Goal: Register for event/course

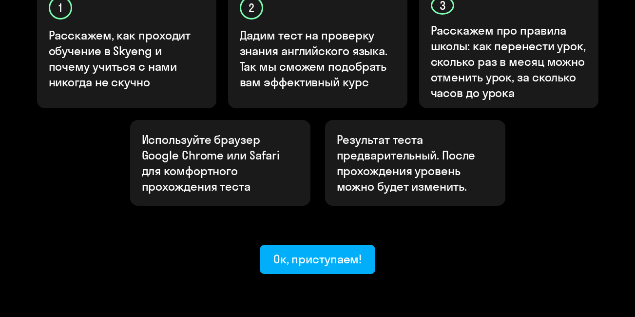
scroll to position [387, 0]
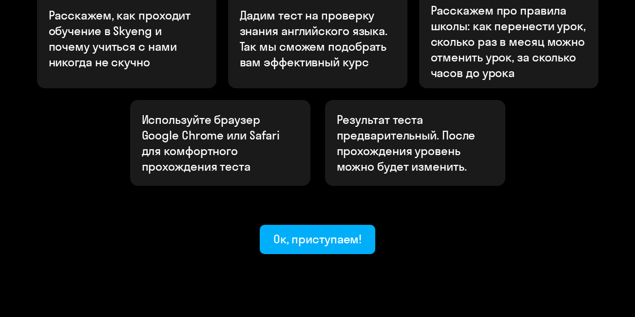
click at [324, 231] on div "Ок, приступаем!" at bounding box center [317, 239] width 89 height 16
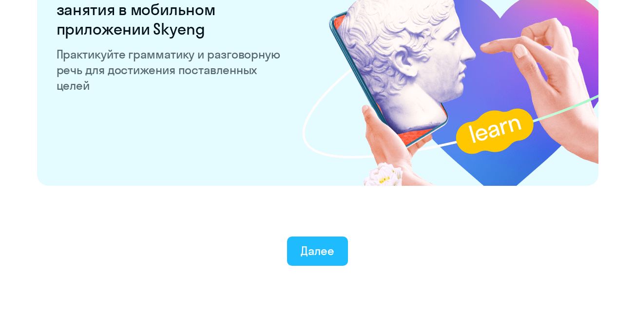
scroll to position [1942, 0]
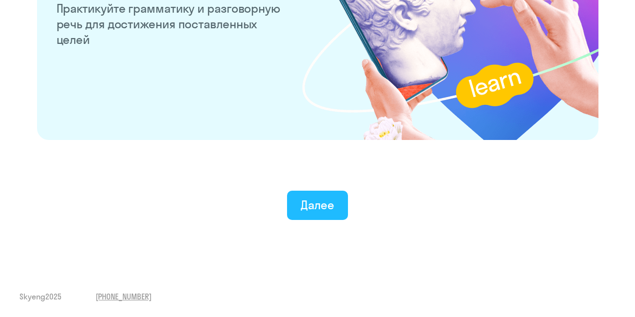
click at [316, 202] on div "Далее" at bounding box center [318, 205] width 34 height 16
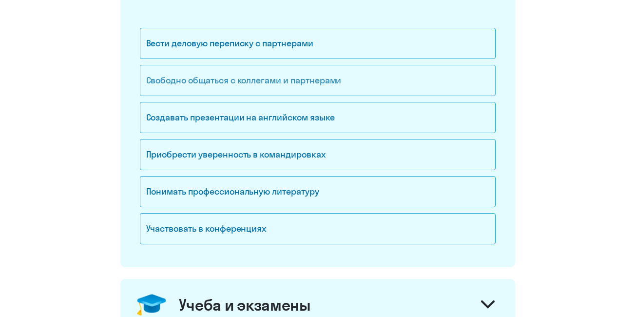
scroll to position [195, 0]
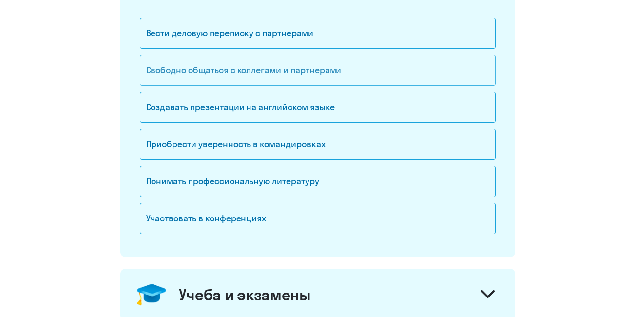
click at [296, 69] on div "Свободно общаться с коллегами и партнерами" at bounding box center [318, 70] width 356 height 31
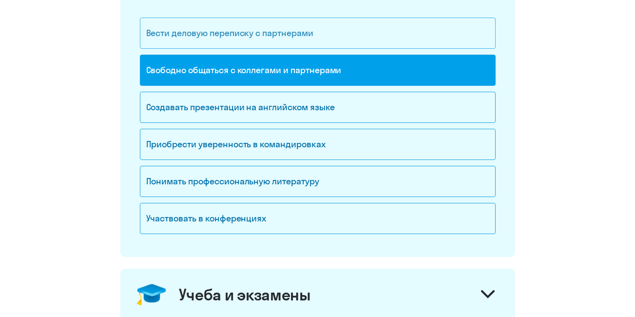
click at [277, 34] on div "Вести деловую переписку с партнерами" at bounding box center [318, 33] width 356 height 31
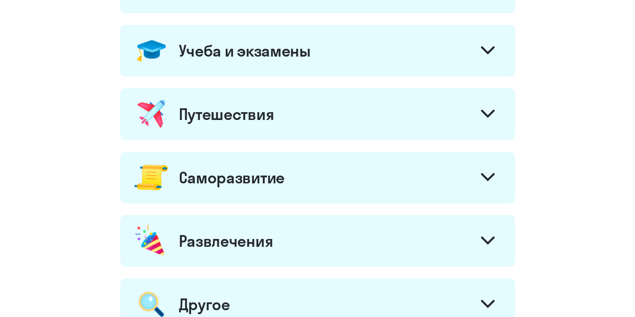
scroll to position [487, 0]
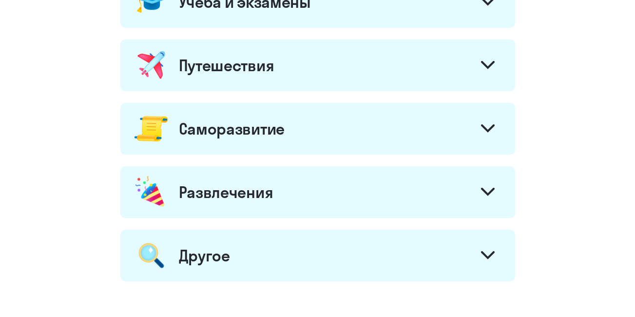
click at [270, 75] on div "Путешествия" at bounding box center [317, 65] width 395 height 52
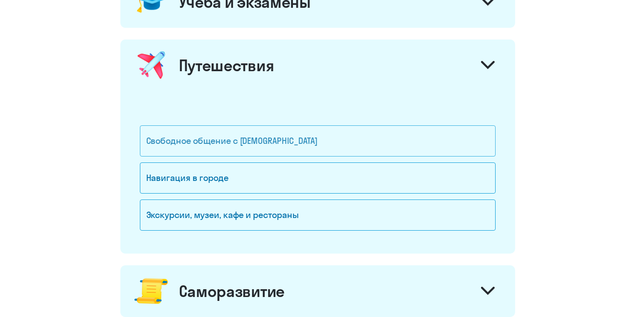
click at [239, 141] on div "Свободное общение с [DEMOGRAPHIC_DATA]" at bounding box center [318, 140] width 356 height 31
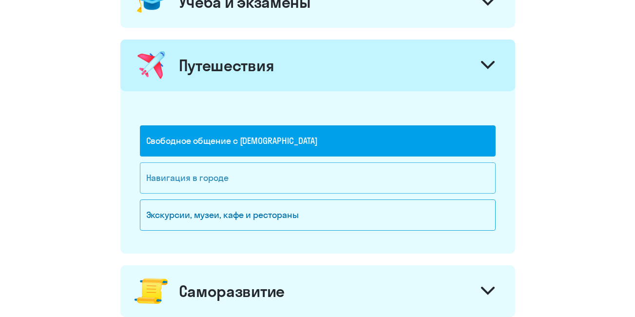
drag, startPoint x: 216, startPoint y: 179, endPoint x: 213, endPoint y: 186, distance: 7.2
click at [216, 179] on div "Навигация в городе" at bounding box center [318, 177] width 356 height 31
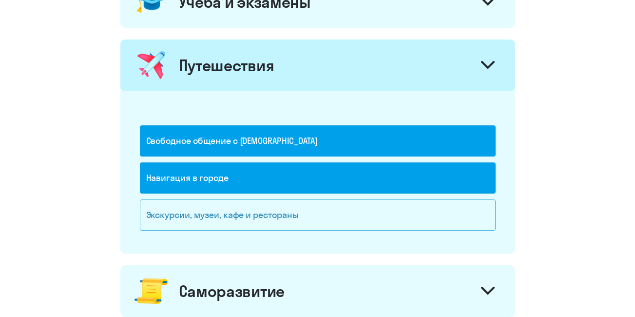
click at [202, 216] on div "Экскурсии, музеи, кафе и рестораны" at bounding box center [318, 214] width 356 height 31
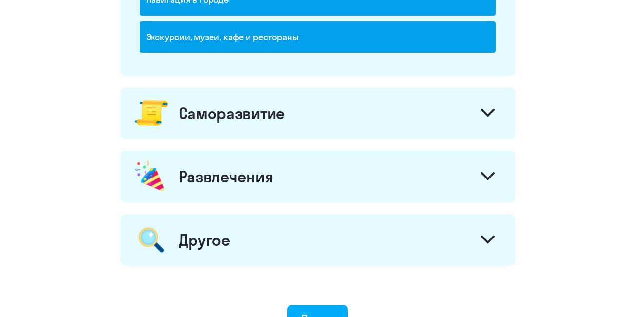
scroll to position [682, 0]
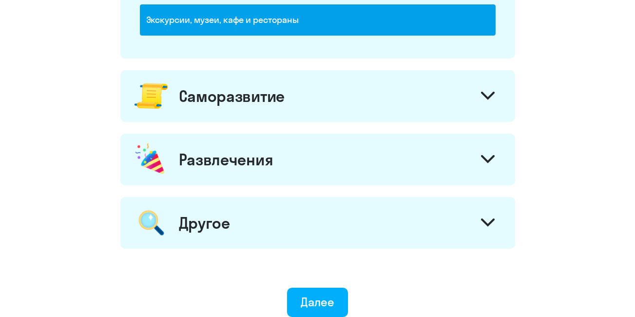
click at [207, 98] on div "Саморазвитие" at bounding box center [232, 95] width 106 height 19
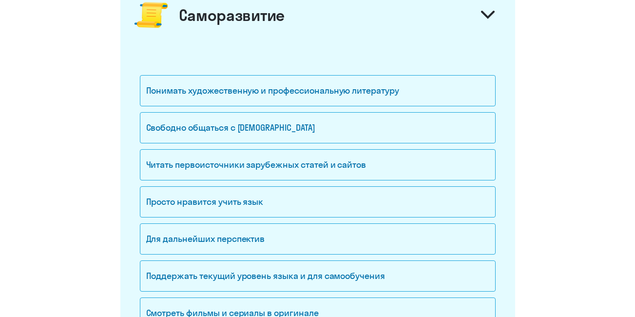
scroll to position [780, 0]
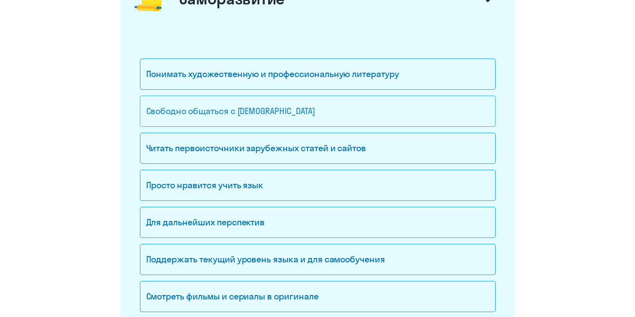
click at [188, 110] on div "Свободно общаться с [DEMOGRAPHIC_DATA]" at bounding box center [318, 111] width 356 height 31
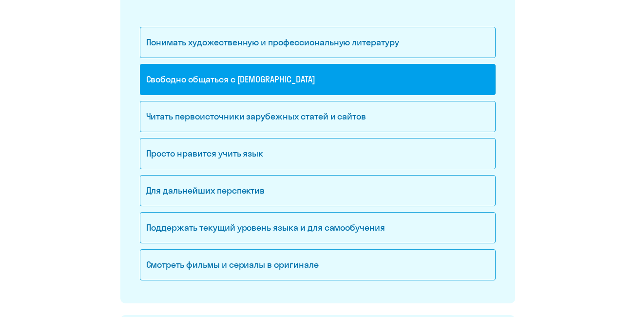
scroll to position [829, 0]
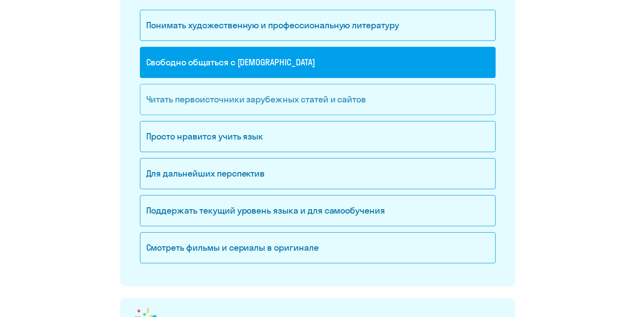
click at [210, 100] on div "Читать первоисточники зарубежных статей и сайтов" at bounding box center [318, 99] width 356 height 31
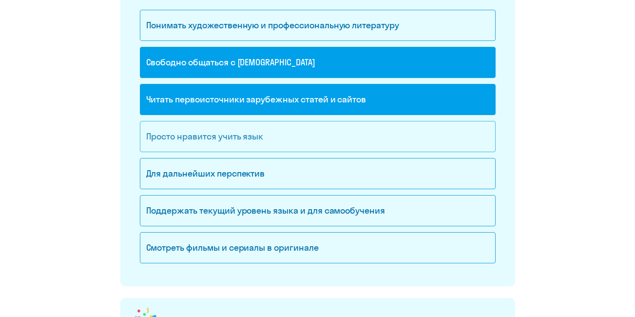
click at [173, 135] on div "Просто нравится учить язык" at bounding box center [318, 136] width 356 height 31
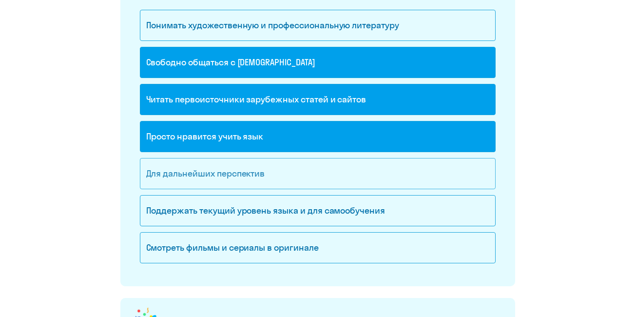
click at [152, 176] on div "Для дальнейших перспектив" at bounding box center [318, 173] width 356 height 31
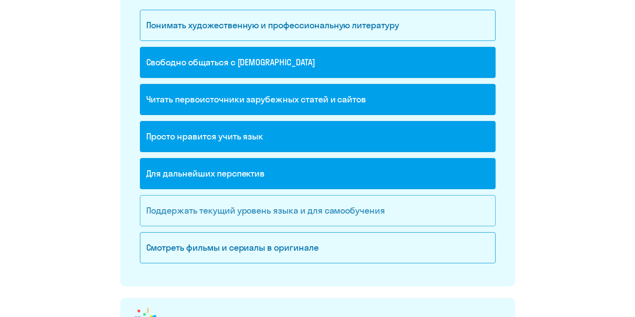
click at [155, 211] on div "Поддержать текущий уровень языка и для cамообучения" at bounding box center [318, 210] width 356 height 31
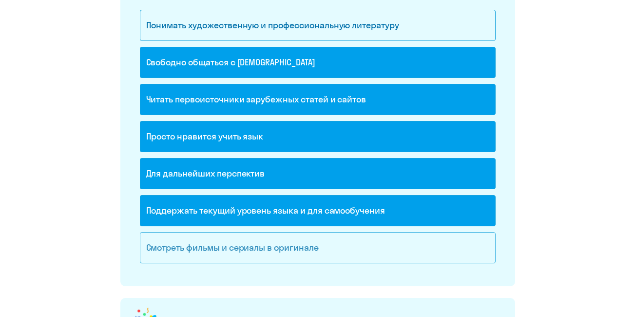
drag, startPoint x: 169, startPoint y: 248, endPoint x: 164, endPoint y: 242, distance: 7.2
click at [168, 247] on div "Смотреть фильмы и сериалы в оригинале" at bounding box center [318, 247] width 356 height 31
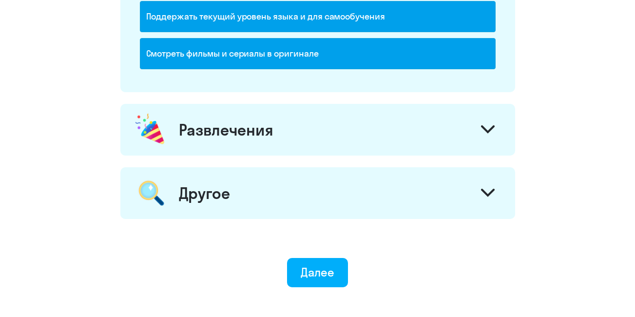
scroll to position [1023, 0]
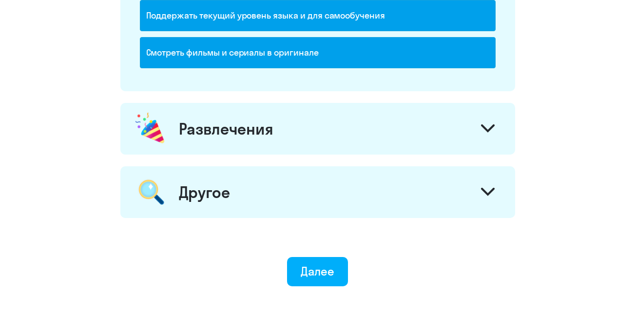
click at [214, 133] on div "Развлечения" at bounding box center [226, 128] width 95 height 19
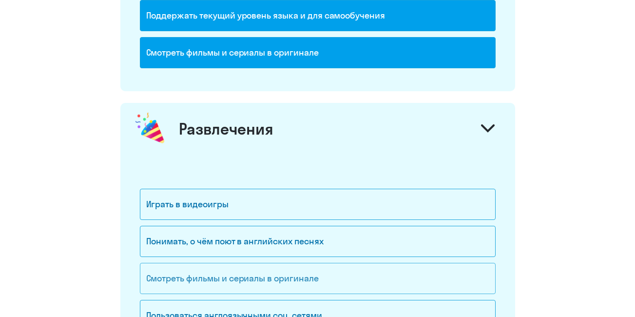
click at [182, 283] on div "Смотреть фильмы и сериалы в оригинале" at bounding box center [318, 278] width 356 height 31
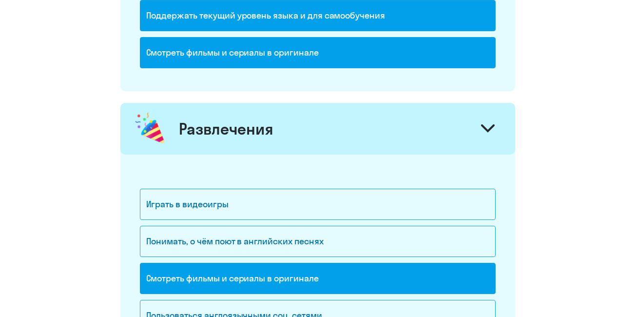
click at [160, 279] on div "Смотреть фильмы и сериалы в оригинале" at bounding box center [318, 278] width 356 height 31
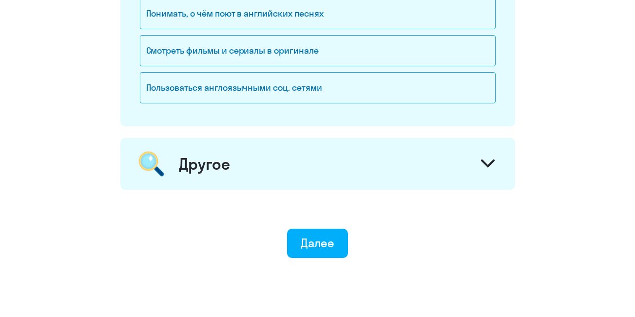
scroll to position [1267, 0]
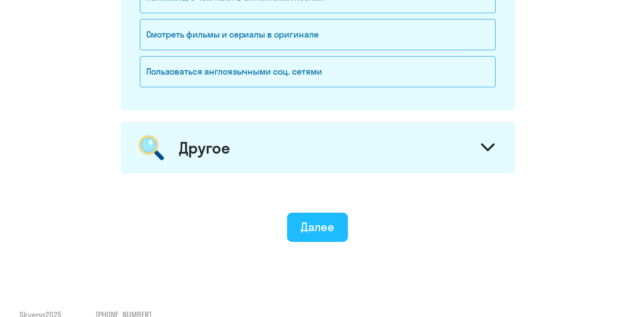
click at [321, 222] on div "Далее" at bounding box center [318, 227] width 34 height 16
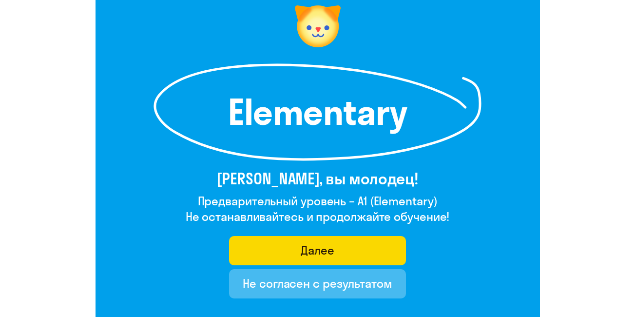
scroll to position [97, 0]
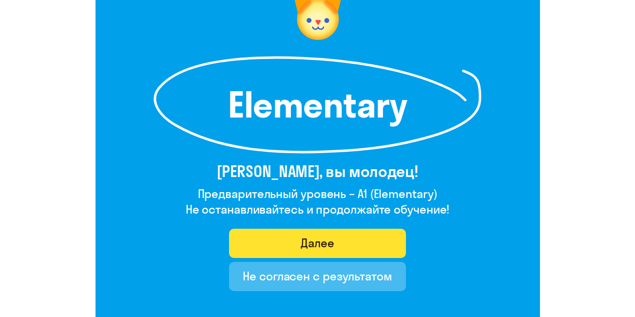
click at [308, 243] on div "Далее" at bounding box center [318, 243] width 34 height 16
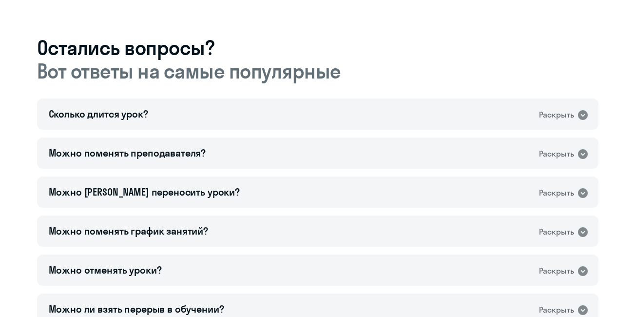
scroll to position [536, 0]
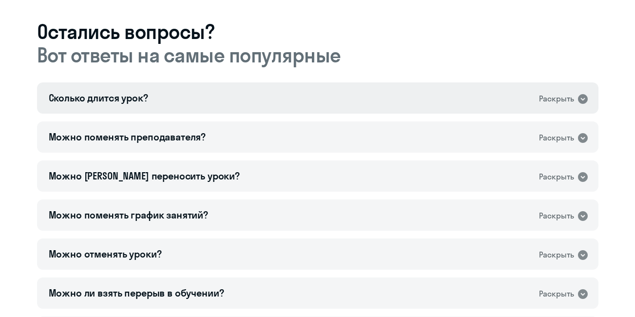
click at [583, 96] on icon at bounding box center [583, 99] width 10 height 10
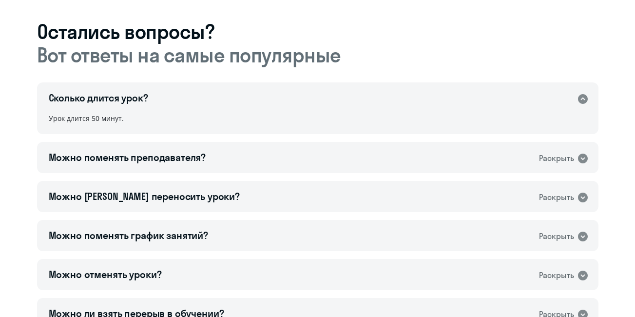
click at [582, 96] on icon at bounding box center [583, 99] width 10 height 10
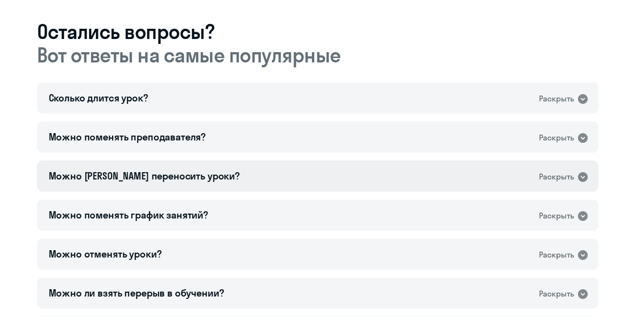
click at [585, 175] on icon at bounding box center [583, 177] width 10 height 10
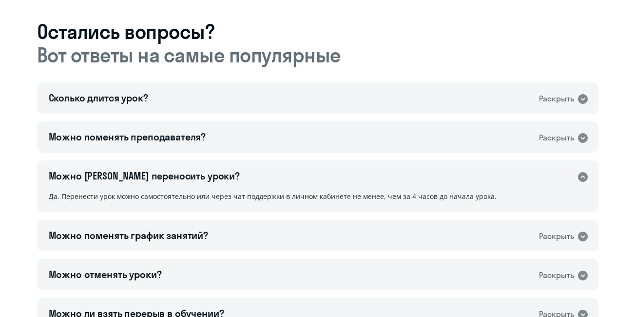
click at [583, 175] on icon at bounding box center [583, 177] width 10 height 10
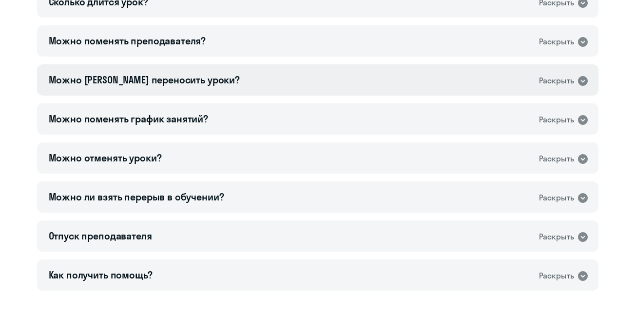
scroll to position [634, 0]
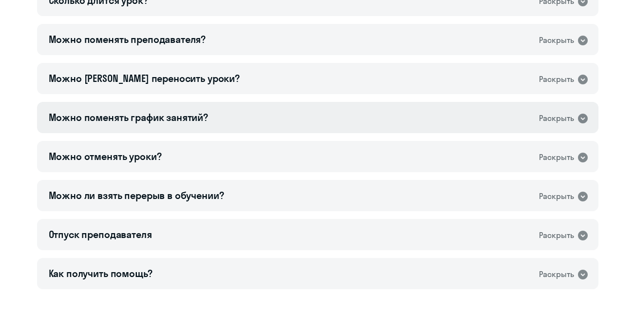
click at [583, 116] on icon at bounding box center [583, 119] width 10 height 10
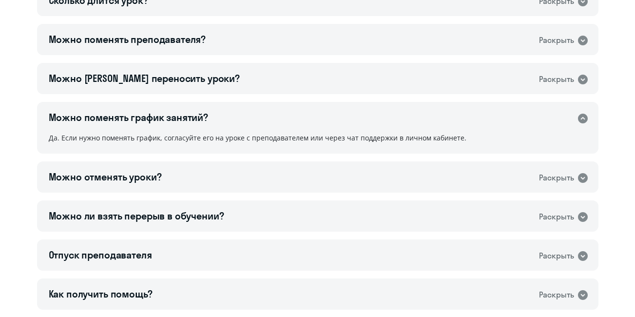
click at [583, 116] on icon at bounding box center [583, 119] width 10 height 10
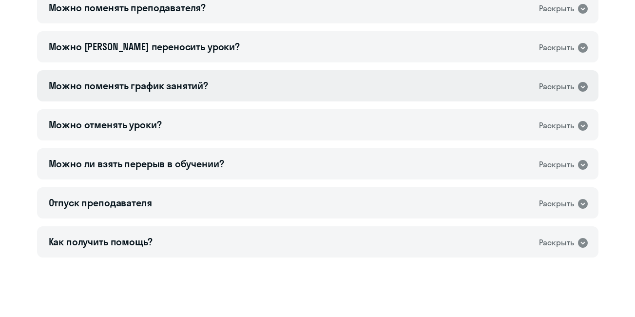
scroll to position [682, 0]
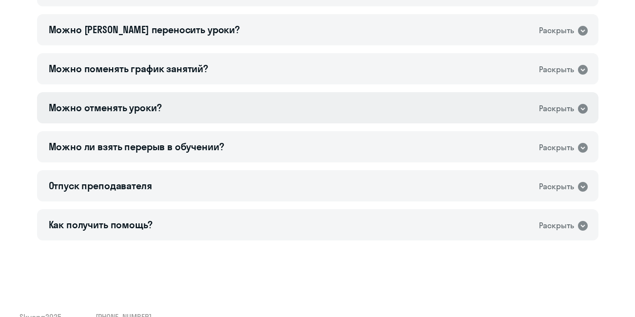
click at [578, 108] on icon at bounding box center [583, 109] width 10 height 10
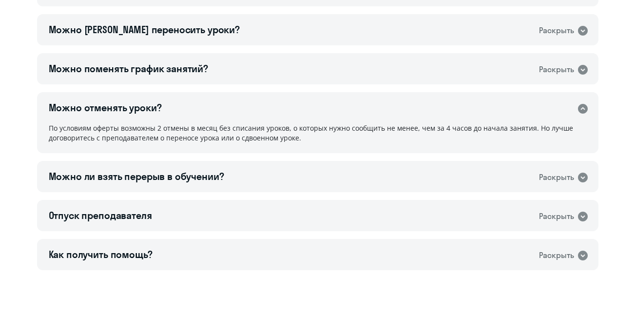
click at [585, 108] on icon at bounding box center [583, 109] width 10 height 10
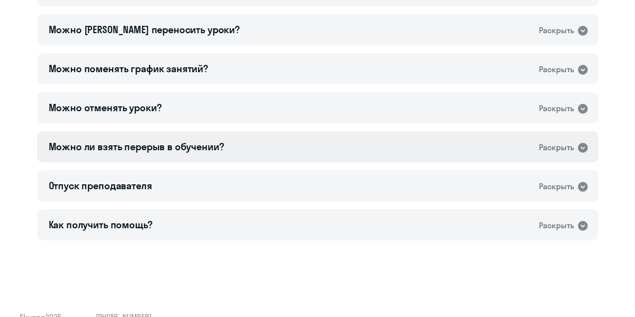
click at [584, 148] on icon at bounding box center [583, 148] width 12 height 12
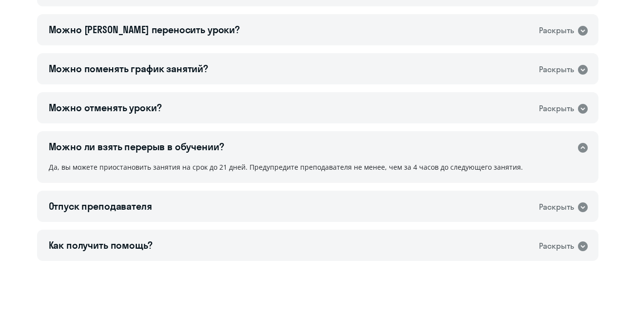
click at [583, 142] on icon at bounding box center [583, 148] width 12 height 12
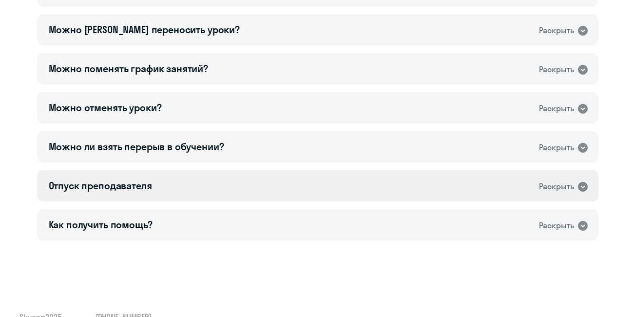
click at [583, 185] on icon at bounding box center [583, 187] width 10 height 10
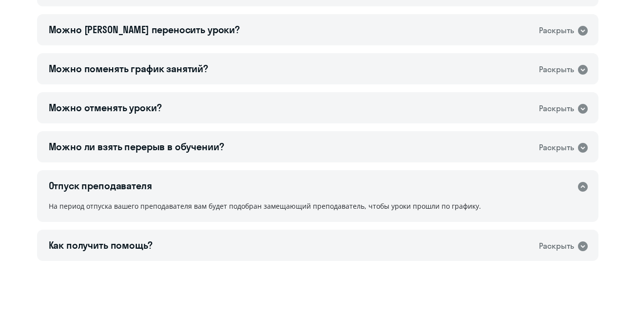
click at [583, 184] on icon at bounding box center [583, 187] width 10 height 10
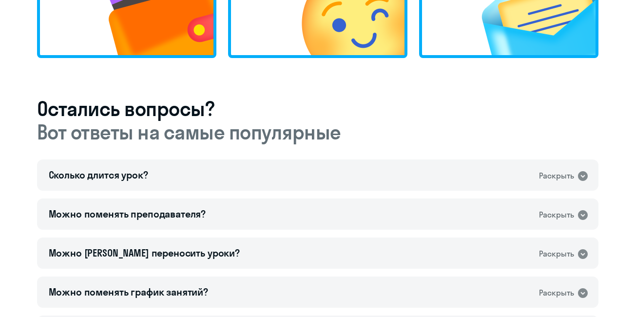
scroll to position [703, 0]
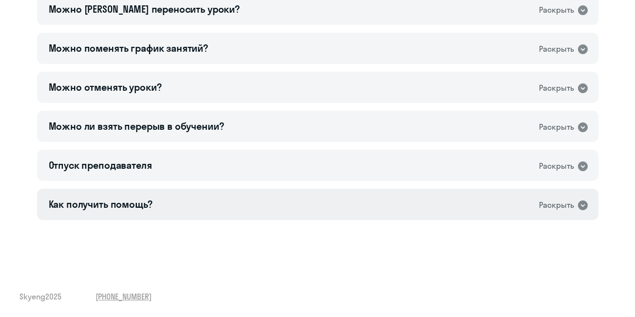
click at [580, 206] on icon at bounding box center [583, 205] width 10 height 10
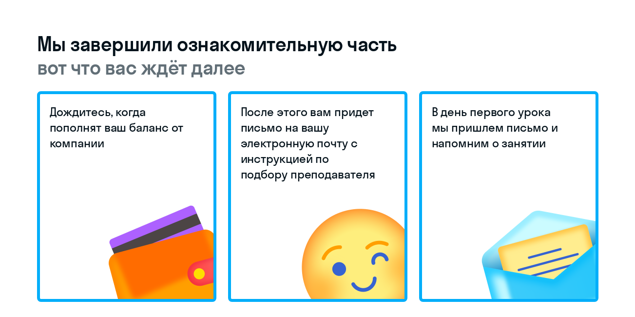
scroll to position [0, 0]
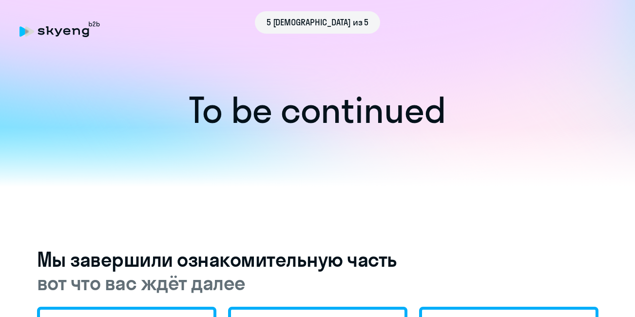
drag, startPoint x: 521, startPoint y: 37, endPoint x: 543, endPoint y: 105, distance: 71.7
